Goal: Task Accomplishment & Management: Use online tool/utility

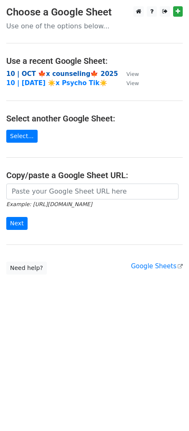
click at [62, 74] on strong "10 | OCT 🍁x counseling🍁 2025" at bounding box center [61, 74] width 111 height 8
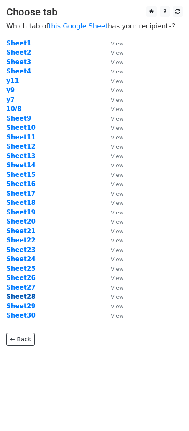
click at [23, 299] on strong "Sheet28" at bounding box center [20, 297] width 29 height 8
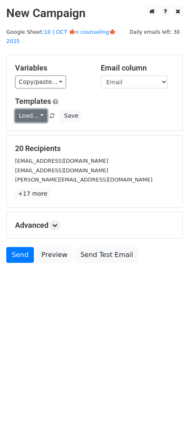
click at [25, 109] on link "Load..." at bounding box center [31, 115] width 32 height 13
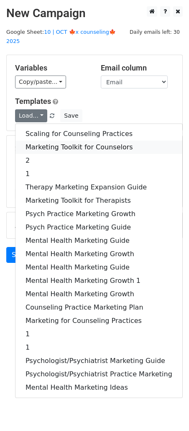
click at [57, 141] on link "Marketing Toolkit for Counselors" at bounding box center [98, 147] width 167 height 13
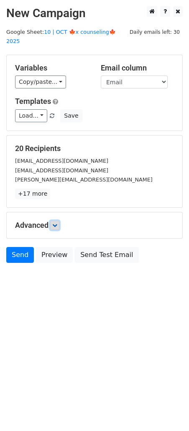
click at [59, 221] on link at bounding box center [54, 225] width 9 height 9
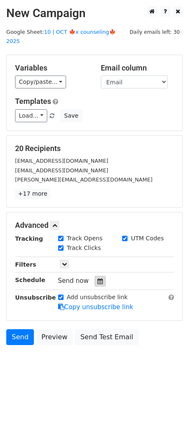
click at [97, 278] on icon at bounding box center [99, 281] width 5 height 6
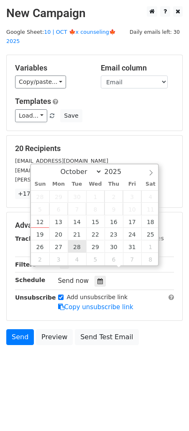
type input "2025-10-28 12:00"
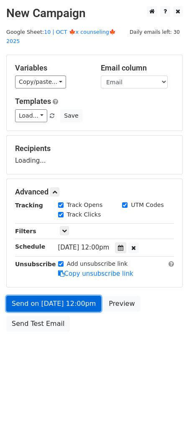
click at [55, 298] on link "Send on Oct 28 at 12:00pm" at bounding box center [53, 304] width 95 height 16
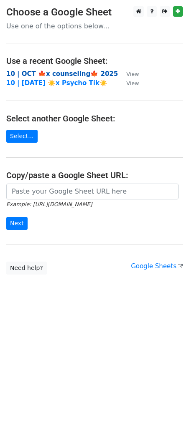
click at [76, 75] on strong "10 | OCT 🍁x counseling🍁 2025" at bounding box center [61, 74] width 111 height 8
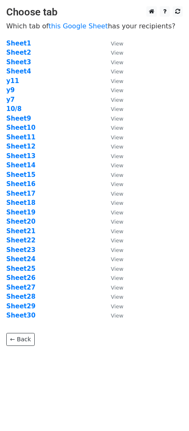
click at [25, 302] on td "Sheet29" at bounding box center [54, 307] width 96 height 10
click at [21, 304] on strong "Sheet29" at bounding box center [20, 307] width 29 height 8
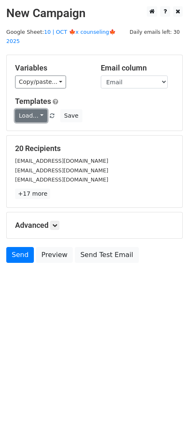
click at [34, 109] on link "Load..." at bounding box center [31, 115] width 32 height 13
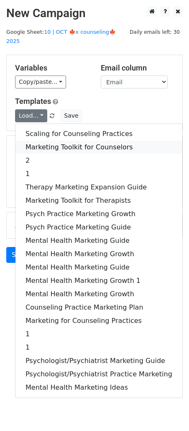
click at [74, 141] on link "Marketing Toolkit for Counselors" at bounding box center [98, 147] width 167 height 13
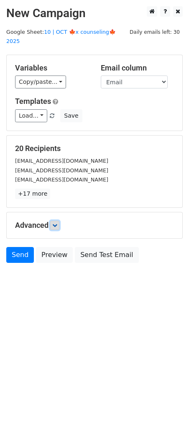
click at [58, 221] on link at bounding box center [54, 225] width 9 height 9
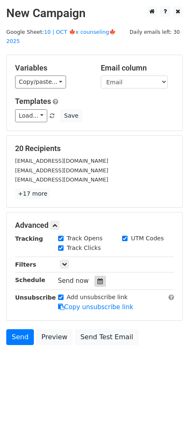
click at [95, 276] on div at bounding box center [99, 281] width 11 height 11
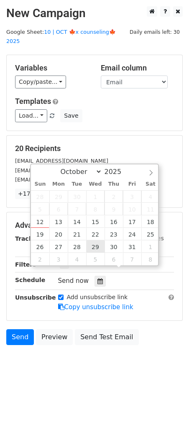
type input "2025-10-29 12:00"
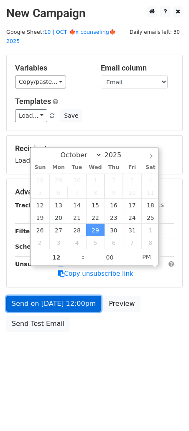
click at [71, 296] on link "Send on Oct 29 at 12:00pm" at bounding box center [53, 304] width 95 height 16
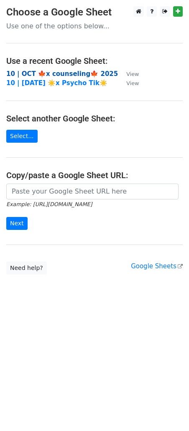
click at [72, 73] on strong "10 | OCT 🍁x counseling🍁 2025" at bounding box center [61, 74] width 111 height 8
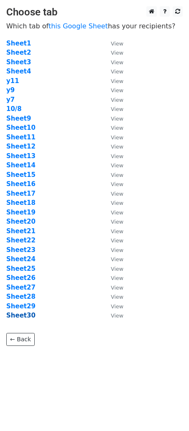
click at [23, 318] on strong "Sheet30" at bounding box center [20, 316] width 29 height 8
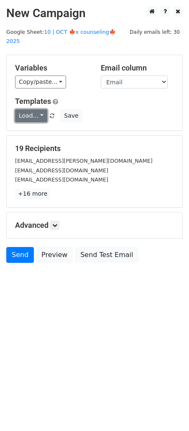
click at [37, 109] on link "Load..." at bounding box center [31, 115] width 32 height 13
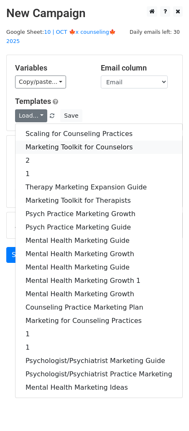
click at [71, 141] on link "Marketing Toolkit for Counselors" at bounding box center [98, 147] width 167 height 13
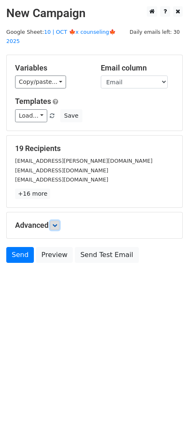
click at [54, 221] on link at bounding box center [54, 225] width 9 height 9
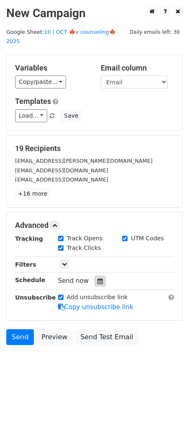
click at [97, 278] on icon at bounding box center [99, 281] width 5 height 6
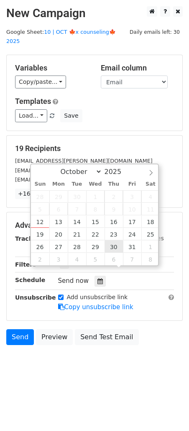
type input "2025-10-30 12:00"
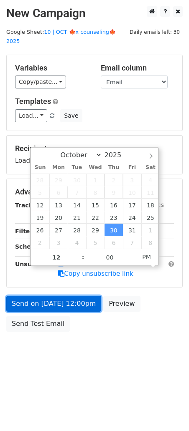
click at [68, 296] on link "Send on Oct 30 at 12:00pm" at bounding box center [53, 304] width 95 height 16
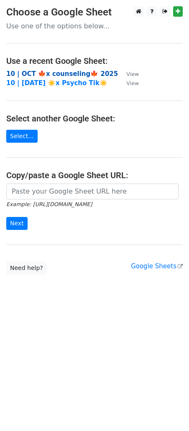
click at [51, 72] on strong "10 | OCT 🍁x counseling🍁 2025" at bounding box center [61, 74] width 111 height 8
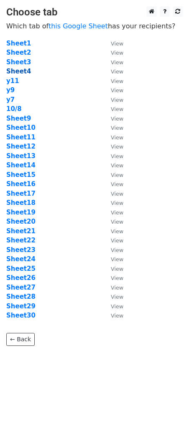
click at [23, 70] on strong "Sheet4" at bounding box center [18, 72] width 25 height 8
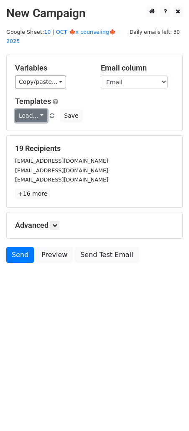
click at [30, 109] on link "Load..." at bounding box center [31, 115] width 32 height 13
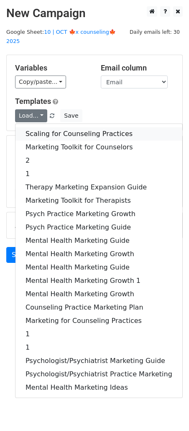
click at [51, 127] on link "Scaling for Counseling Practices" at bounding box center [98, 133] width 167 height 13
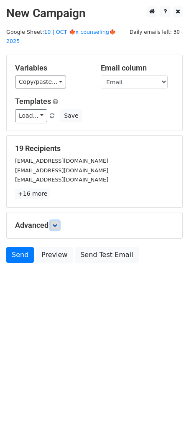
click at [56, 223] on icon at bounding box center [54, 225] width 5 height 5
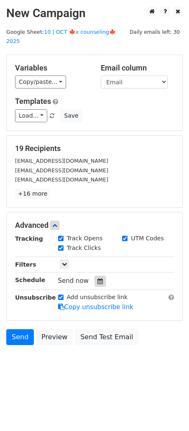
click at [94, 276] on div at bounding box center [99, 281] width 11 height 11
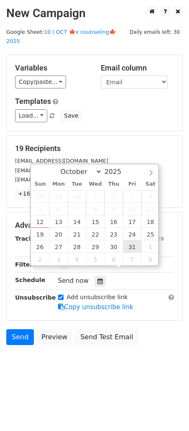
type input "2025-10-31 12:00"
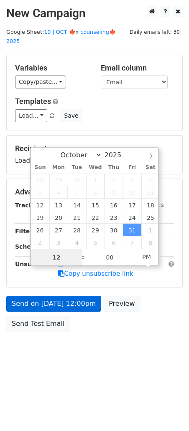
drag, startPoint x: 130, startPoint y: 243, endPoint x: 93, endPoint y: 285, distance: 55.9
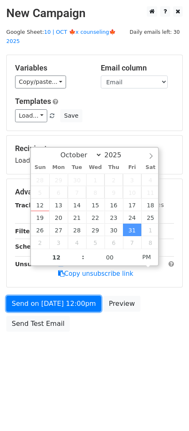
drag, startPoint x: 84, startPoint y: 298, endPoint x: 5, endPoint y: 287, distance: 80.6
click at [84, 298] on link "Send on Oct 31 at 12:00pm" at bounding box center [53, 304] width 95 height 16
